Goal: Task Accomplishment & Management: Complete application form

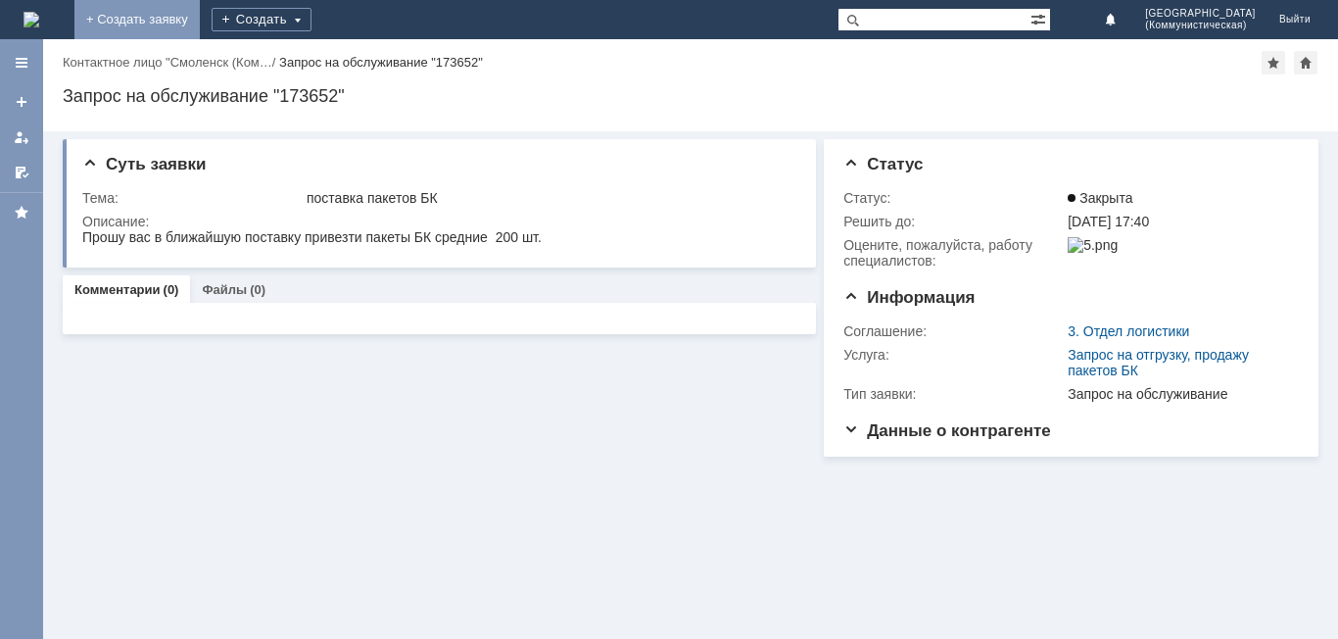
click at [200, 15] on link "+ Создать заявку" at bounding box center [136, 19] width 125 height 39
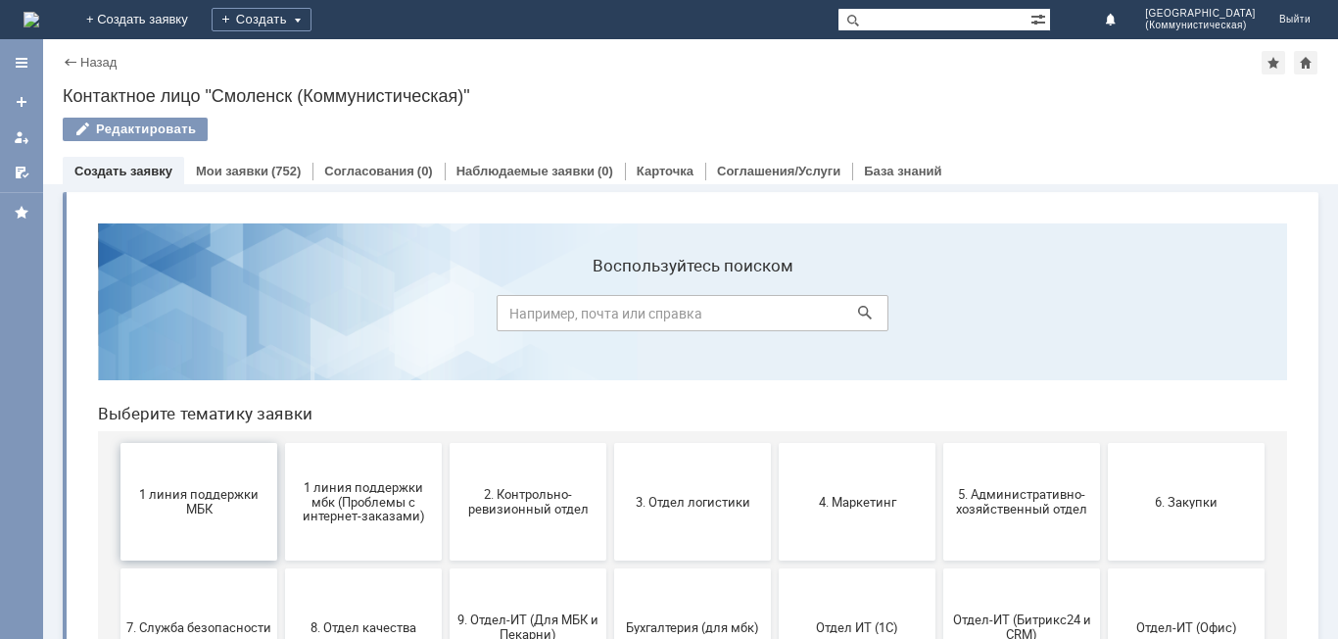
click at [195, 523] on button "1 линия поддержки МБК" at bounding box center [198, 502] width 157 height 118
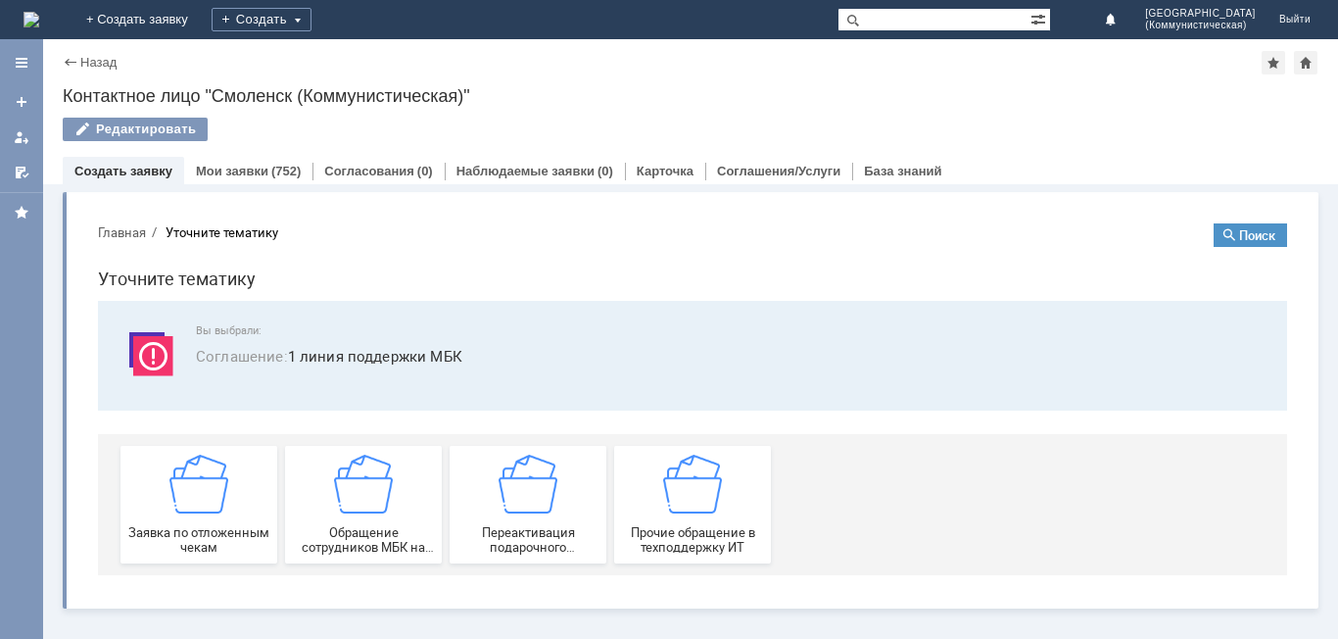
click at [195, 523] on div "Заявка по отложенным чекам" at bounding box center [198, 504] width 145 height 100
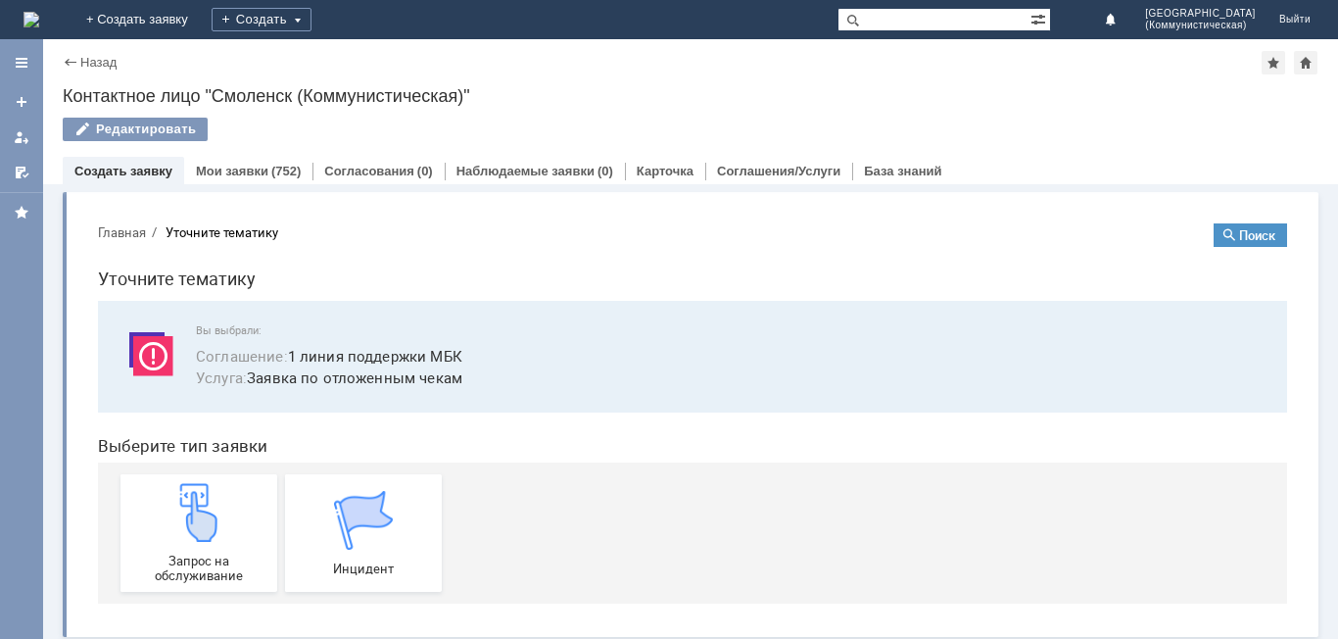
click at [195, 523] on img at bounding box center [198, 512] width 59 height 59
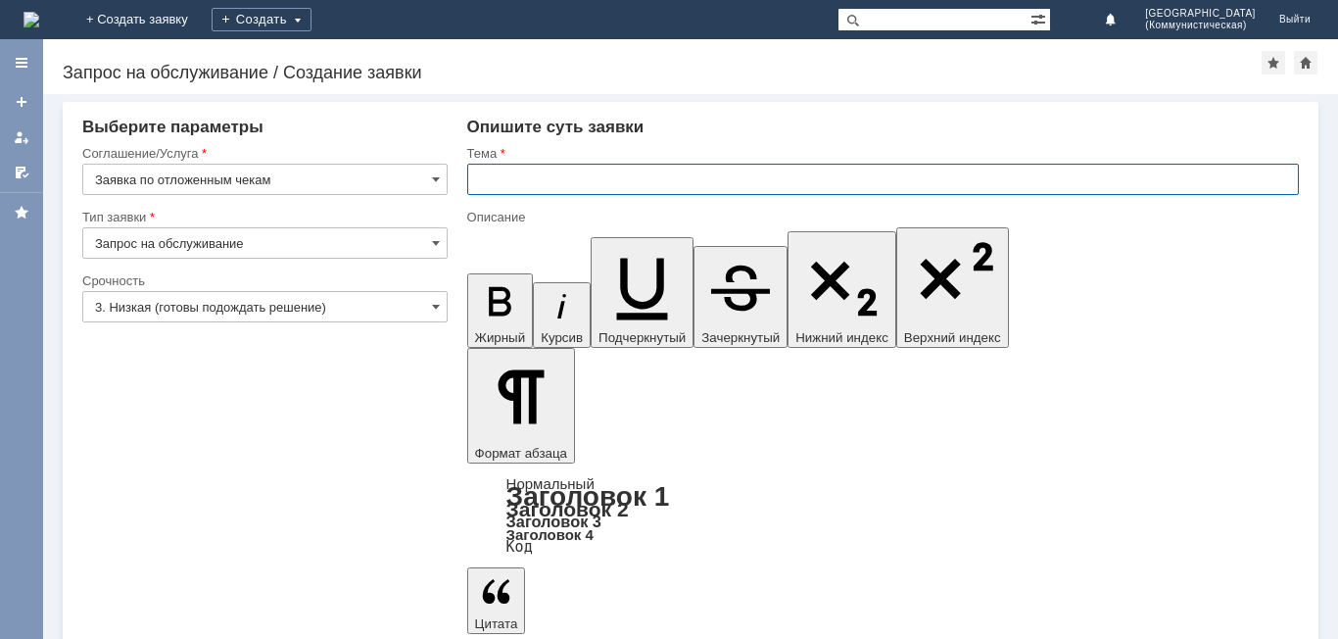
click at [480, 175] on input "text" at bounding box center [883, 179] width 832 height 31
type input "удалить чек"
